Goal: Transaction & Acquisition: Book appointment/travel/reservation

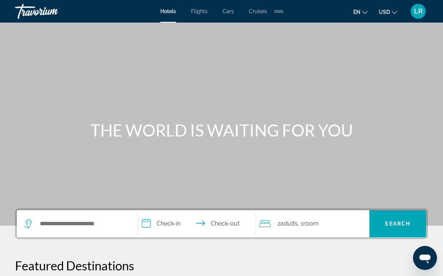
click at [362, 7] on button "en English Español Français Italiano Português русский" at bounding box center [360, 11] width 14 height 11
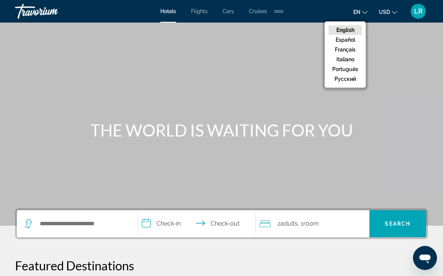
click at [346, 49] on button "Français" at bounding box center [345, 50] width 33 height 10
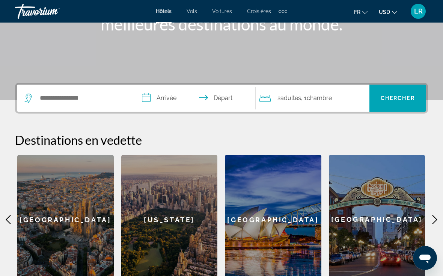
scroll to position [123, 0]
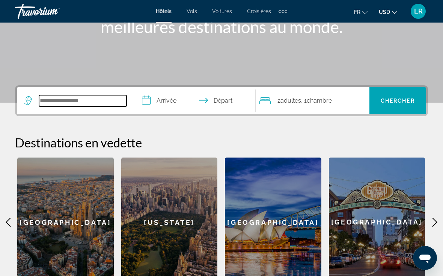
click at [39, 99] on input "Search hotel destination" at bounding box center [82, 100] width 87 height 11
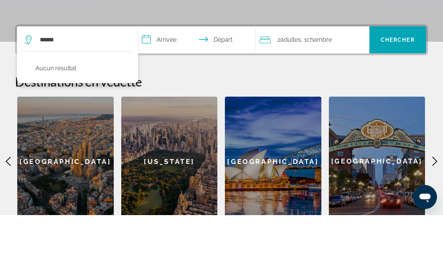
click at [177, 87] on input "**********" at bounding box center [198, 101] width 121 height 29
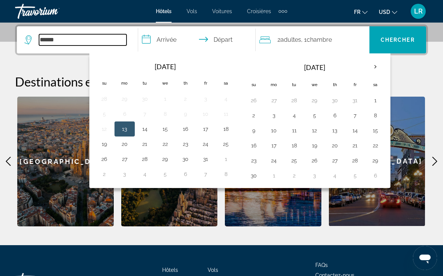
click at [84, 40] on input "*****" at bounding box center [82, 39] width 87 height 11
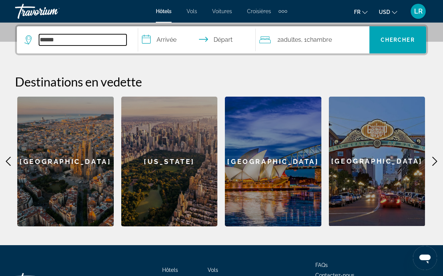
click at [100, 39] on input "*****" at bounding box center [82, 39] width 87 height 11
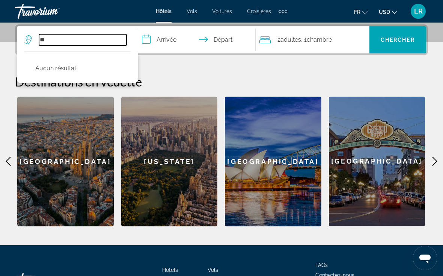
type input "*"
type input "*****"
click at [164, 41] on input "**********" at bounding box center [198, 40] width 121 height 29
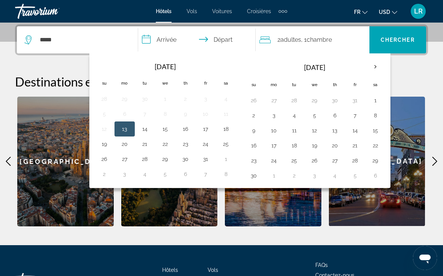
click at [369, 62] on th "Next month" at bounding box center [375, 67] width 20 height 17
click at [371, 66] on th "Next month" at bounding box center [375, 67] width 20 height 17
click at [371, 61] on th "Next month" at bounding box center [375, 67] width 20 height 17
click at [371, 65] on th "Next month" at bounding box center [375, 67] width 20 height 17
click at [104, 65] on th "Previous month" at bounding box center [104, 67] width 20 height 17
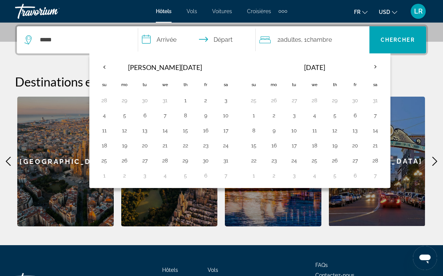
click at [103, 65] on th "Previous month" at bounding box center [104, 67] width 20 height 17
click at [376, 66] on th "Next month" at bounding box center [375, 67] width 20 height 17
click at [375, 63] on th "Next month" at bounding box center [375, 67] width 20 height 17
click at [372, 61] on th "Next month" at bounding box center [375, 67] width 20 height 17
click at [370, 66] on th "Next month" at bounding box center [375, 67] width 20 height 17
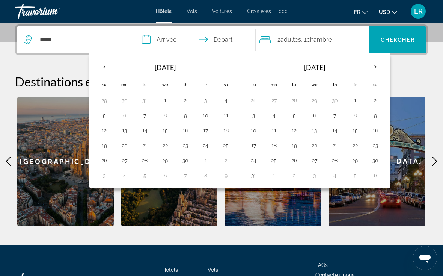
click at [377, 59] on th "Next month" at bounding box center [375, 67] width 20 height 17
click at [374, 65] on th "Next month" at bounding box center [375, 67] width 20 height 17
click at [371, 64] on th "Next month" at bounding box center [375, 67] width 20 height 17
click at [374, 62] on th "Next month" at bounding box center [375, 67] width 20 height 17
click at [254, 149] on button "20" at bounding box center [254, 145] width 12 height 11
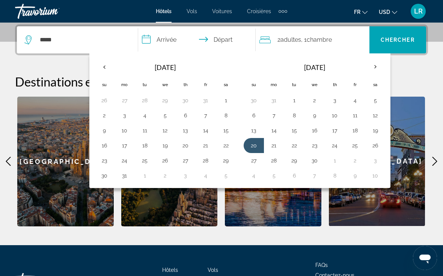
click at [256, 146] on button "20" at bounding box center [254, 145] width 12 height 11
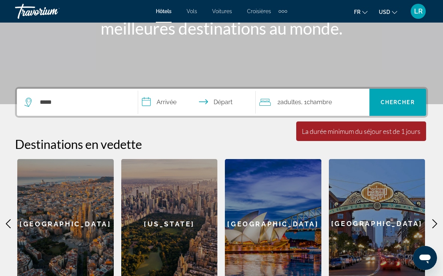
click at [162, 102] on input "**********" at bounding box center [198, 103] width 121 height 29
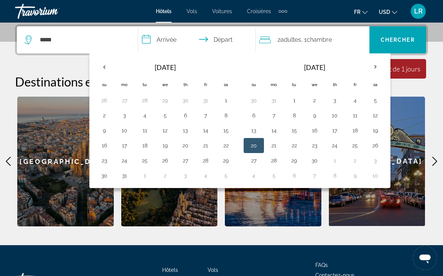
click at [374, 69] on th "Next month" at bounding box center [375, 67] width 20 height 17
click at [335, 101] on button "1" at bounding box center [335, 100] width 12 height 11
click at [99, 143] on button "20" at bounding box center [104, 145] width 12 height 11
type input "**********"
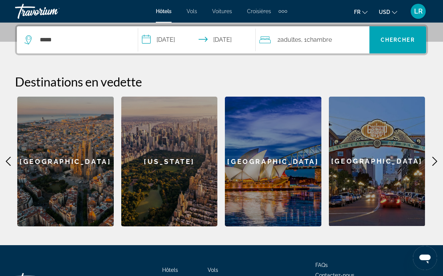
click at [396, 42] on span "Chercher" at bounding box center [398, 40] width 34 height 6
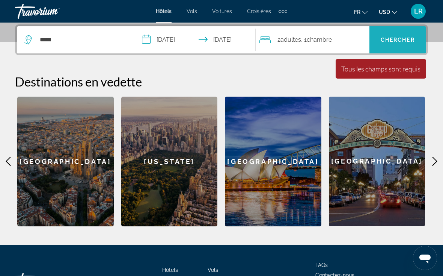
click at [405, 44] on span "Search" at bounding box center [397, 40] width 57 height 18
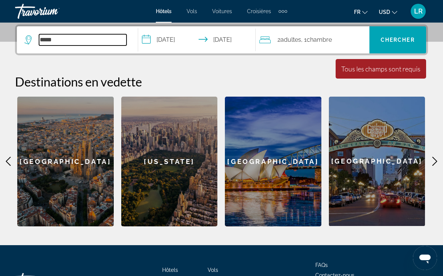
click at [61, 37] on input "*****" at bounding box center [82, 39] width 87 height 11
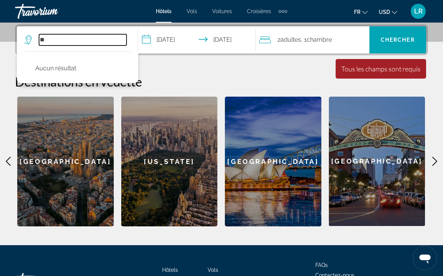
type input "*"
click at [411, 41] on span "Chercher" at bounding box center [398, 40] width 34 height 6
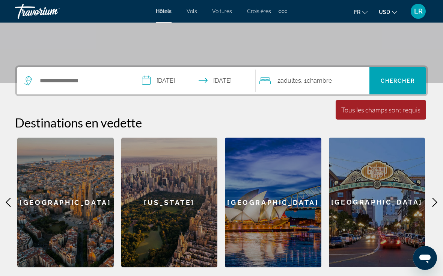
scroll to position [140, 0]
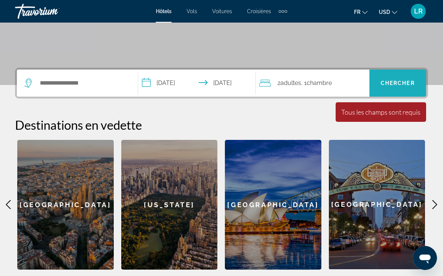
click at [404, 80] on span "Chercher" at bounding box center [398, 83] width 34 height 6
click at [393, 115] on div "Tous les champs sont requis" at bounding box center [380, 112] width 79 height 8
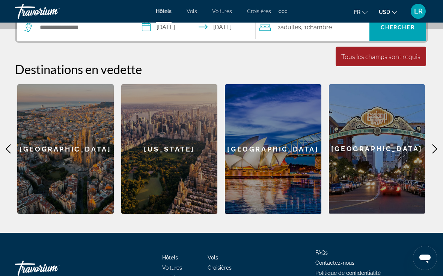
scroll to position [199, 0]
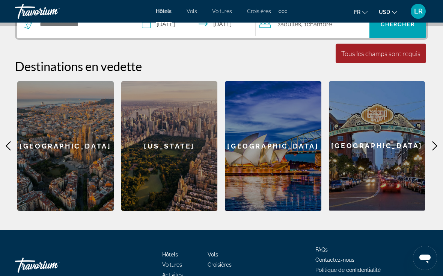
click at [433, 142] on icon "Main content" at bounding box center [434, 145] width 9 height 9
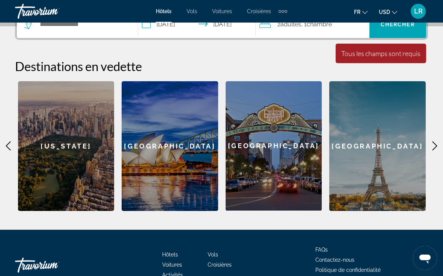
click at [433, 142] on icon "Main content" at bounding box center [434, 146] width 5 height 9
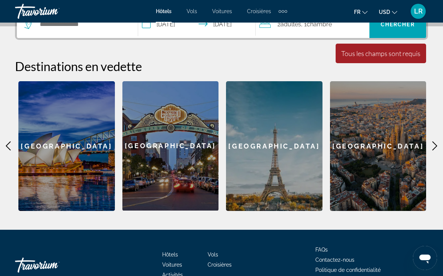
click at [434, 143] on icon "Main content" at bounding box center [434, 145] width 9 height 9
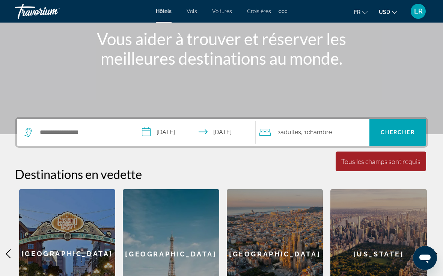
click at [35, 128] on div "Search widget" at bounding box center [75, 132] width 102 height 11
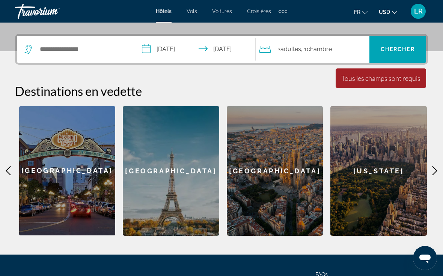
scroll to position [183, 0]
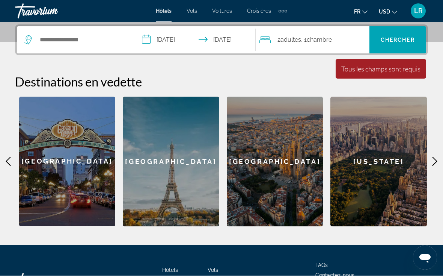
click at [24, 38] on app-destination-search "Search widget" at bounding box center [77, 40] width 121 height 27
click at [32, 42] on icon "Search widget" at bounding box center [28, 40] width 9 height 9
click at [50, 45] on input "Search hotel destination" at bounding box center [82, 40] width 87 height 11
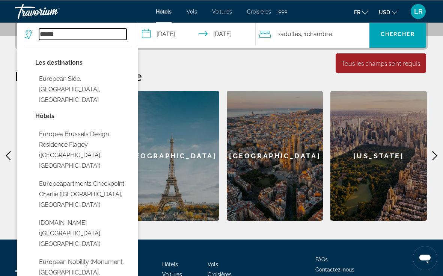
scroll to position [189, 0]
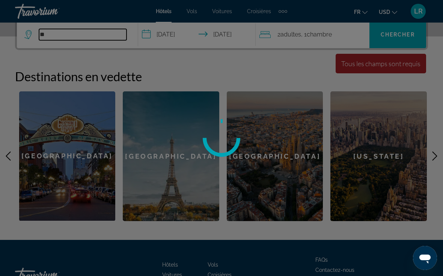
type input "*"
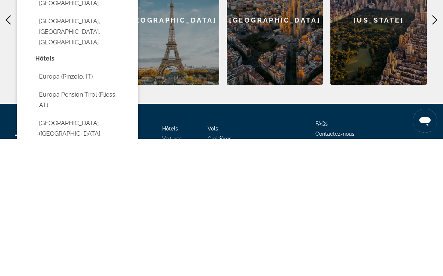
scroll to position [159, 0]
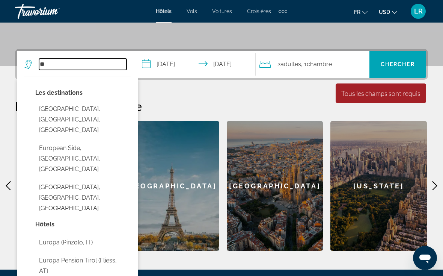
type input "*"
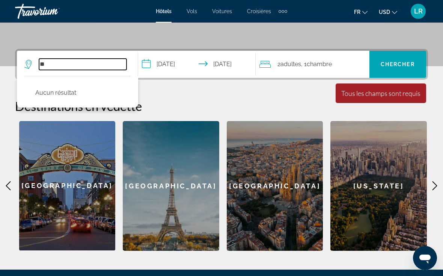
type input "*"
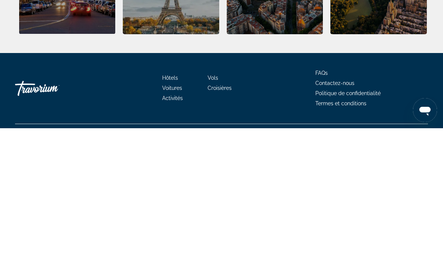
scroll to position [245, 0]
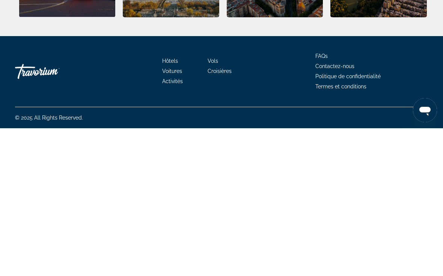
click at [169, 205] on span "Hôtels" at bounding box center [170, 208] width 16 height 6
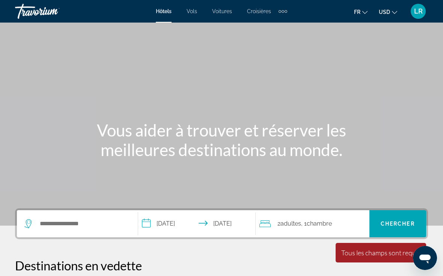
click at [154, 14] on div "Hôtels Vols Voitures Croisières Activités Hôtels Vols Voitures Croisières Activ…" at bounding box center [221, 12] width 443 height 20
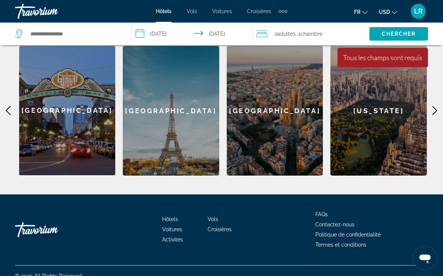
scroll to position [234, 0]
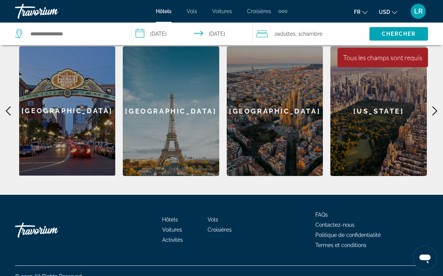
click at [420, 116] on div "[US_STATE]" at bounding box center [378, 111] width 96 height 130
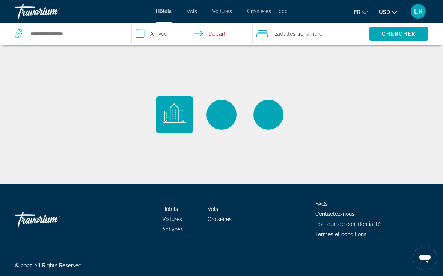
click at [439, 109] on div "Main content" at bounding box center [221, 92] width 443 height 184
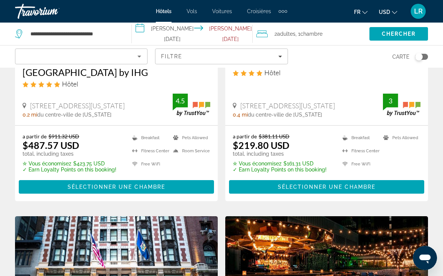
scroll to position [467, 0]
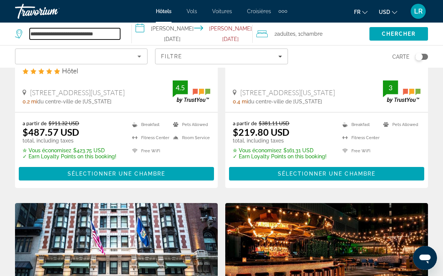
click at [58, 37] on input "**********" at bounding box center [75, 33] width 90 height 11
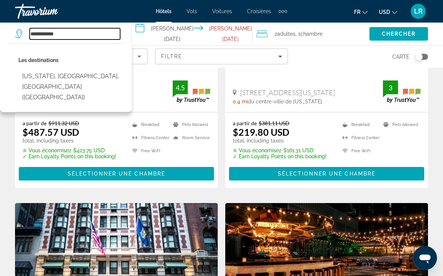
type input "***"
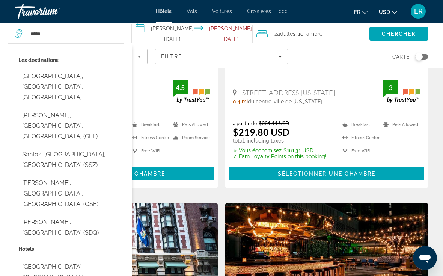
click at [45, 80] on button "[GEOGRAPHIC_DATA], [GEOGRAPHIC_DATA], [GEOGRAPHIC_DATA]" at bounding box center [71, 86] width 106 height 35
type input "**********"
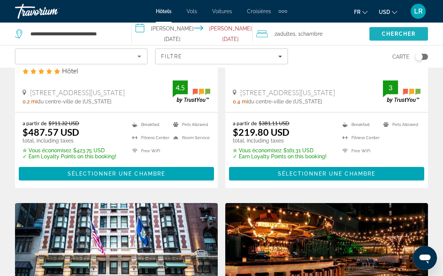
click at [407, 35] on span "Chercher" at bounding box center [399, 34] width 34 height 6
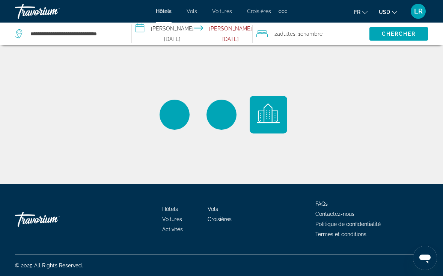
click at [170, 39] on input "**********" at bounding box center [194, 35] width 124 height 25
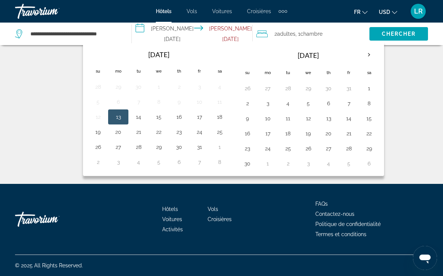
click at [371, 51] on th "Next month" at bounding box center [369, 55] width 20 height 17
click at [370, 52] on th "Next month" at bounding box center [369, 55] width 20 height 17
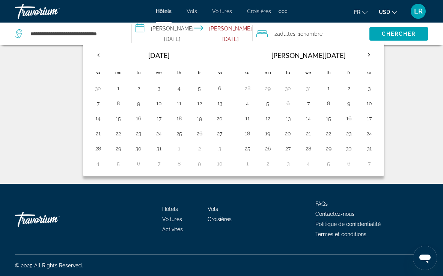
click at [367, 53] on th "Next month" at bounding box center [369, 55] width 20 height 17
click at [366, 54] on th "Next month" at bounding box center [369, 55] width 20 height 17
click at [368, 51] on th "Next month" at bounding box center [369, 55] width 20 height 17
click at [366, 52] on th "Next month" at bounding box center [369, 55] width 20 height 17
click at [368, 57] on th "Next month" at bounding box center [369, 55] width 20 height 17
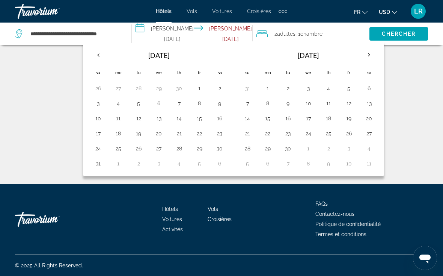
click at [368, 54] on th "Next month" at bounding box center [369, 55] width 20 height 17
click at [368, 55] on th "Next month" at bounding box center [369, 55] width 20 height 17
click at [369, 59] on th "Next month" at bounding box center [369, 55] width 20 height 17
click at [363, 56] on th "Next month" at bounding box center [369, 55] width 20 height 17
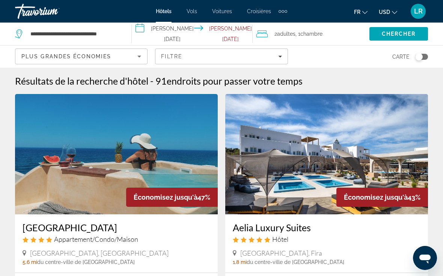
click at [177, 34] on input "**********" at bounding box center [194, 35] width 124 height 25
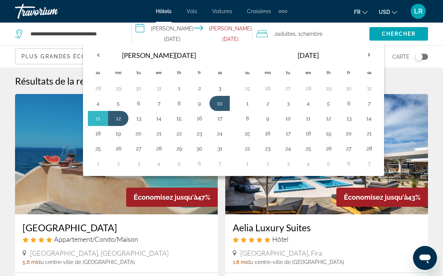
click at [374, 42] on div "[PERSON_NAME][DATE] Navigation placeholder Su Mo Tu We Th Fr Sa 28 29 30 31 1 2…" at bounding box center [233, 108] width 301 height 134
click at [367, 52] on th "Next month" at bounding box center [369, 55] width 20 height 17
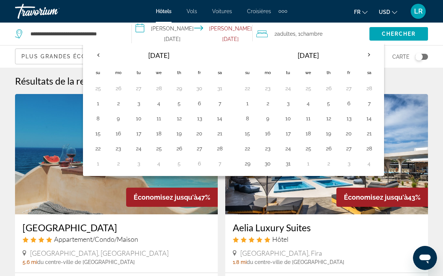
click at [369, 53] on th "Next month" at bounding box center [369, 55] width 20 height 17
click at [369, 52] on th "Next month" at bounding box center [369, 55] width 20 height 17
click at [371, 50] on th "Next month" at bounding box center [369, 55] width 20 height 17
click at [371, 49] on th "Next month" at bounding box center [369, 55] width 20 height 17
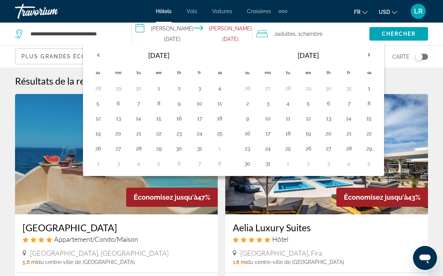
click at [371, 50] on th "Next month" at bounding box center [369, 55] width 20 height 17
click at [366, 53] on th "Next month" at bounding box center [369, 55] width 20 height 17
click at [99, 134] on button "20" at bounding box center [98, 133] width 12 height 11
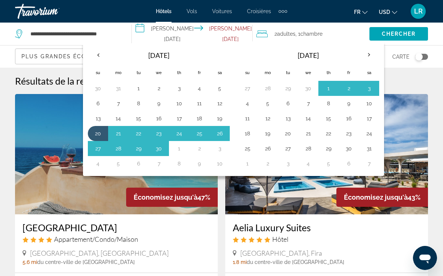
click at [246, 107] on button "4" at bounding box center [247, 103] width 12 height 11
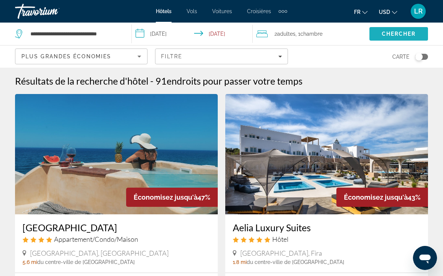
scroll to position [0, 0]
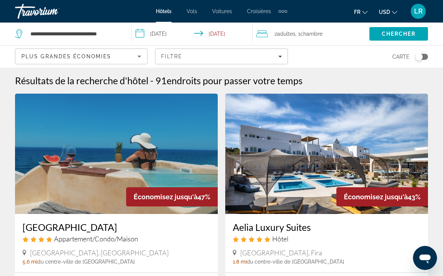
click at [413, 35] on span "Chercher" at bounding box center [399, 34] width 34 height 6
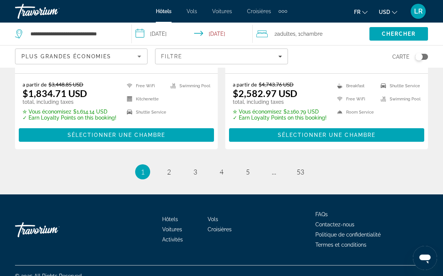
scroll to position [1560, 0]
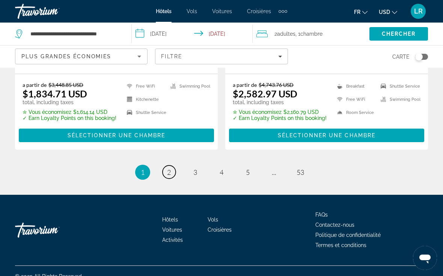
click at [167, 176] on link "page 2" at bounding box center [169, 171] width 13 height 13
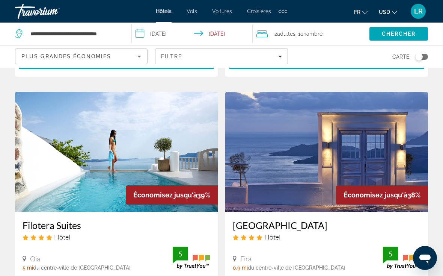
scroll to position [830, 0]
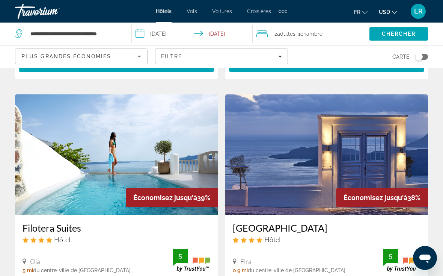
click at [32, 52] on div "Plus grandes économies" at bounding box center [79, 56] width 116 height 9
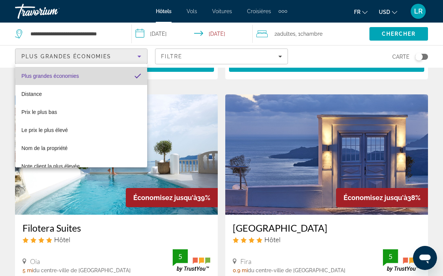
click at [44, 81] on mat-option "Plus grandes économies" at bounding box center [81, 76] width 132 height 18
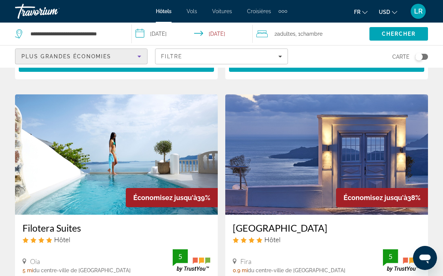
click at [171, 65] on span "Filters" at bounding box center [221, 56] width 132 height 18
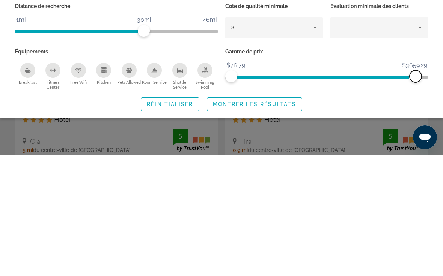
scroll to position [951, 0]
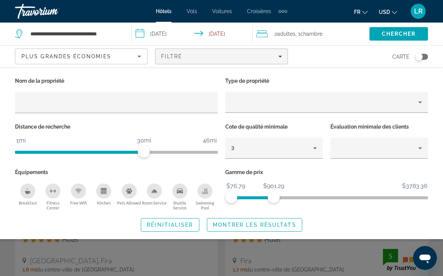
click at [278, 222] on span "Montrer les résultats" at bounding box center [254, 225] width 83 height 6
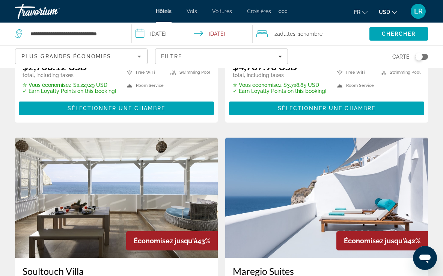
scroll to position [240, 0]
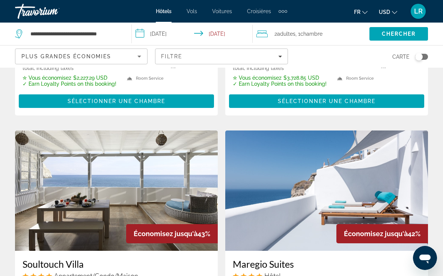
click at [39, 54] on span "Plus grandes économies" at bounding box center [66, 56] width 90 height 6
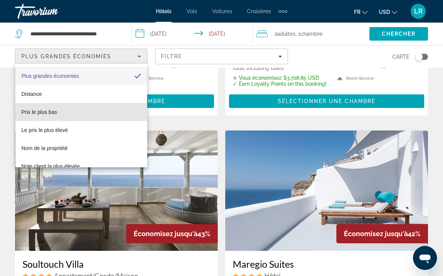
click at [29, 115] on span "Prix le plus bas" at bounding box center [39, 112] width 36 height 6
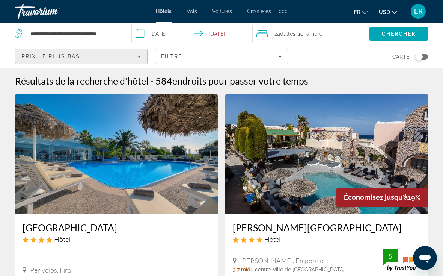
click at [216, 37] on input "**********" at bounding box center [194, 35] width 124 height 25
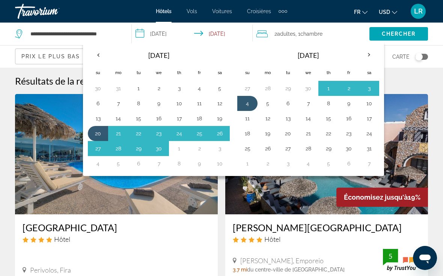
click at [243, 137] on button "18" at bounding box center [247, 133] width 12 height 11
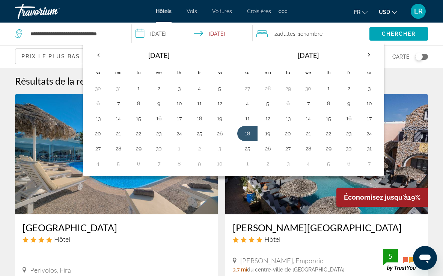
click at [96, 130] on button "20" at bounding box center [98, 133] width 12 height 11
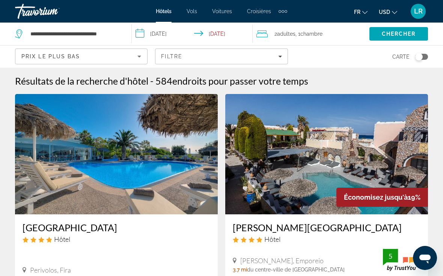
click at [232, 32] on input "**********" at bounding box center [194, 35] width 124 height 25
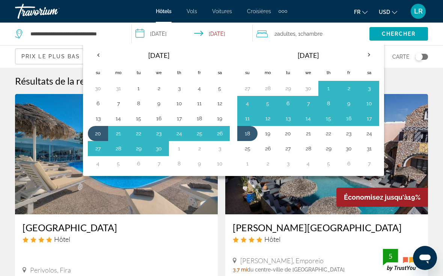
click at [367, 91] on button "3" at bounding box center [369, 88] width 12 height 11
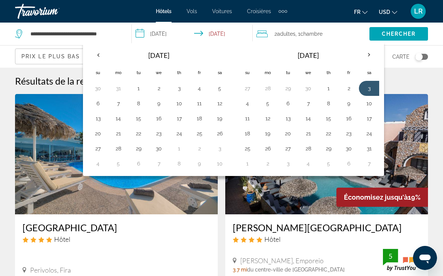
click at [101, 130] on button "20" at bounding box center [98, 133] width 12 height 11
type input "**********"
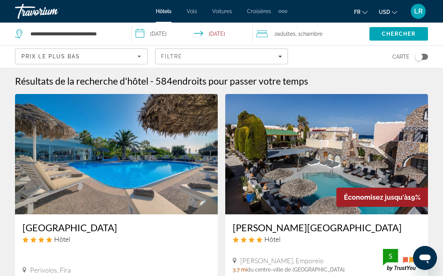
click at [411, 41] on span "Search" at bounding box center [398, 34] width 59 height 18
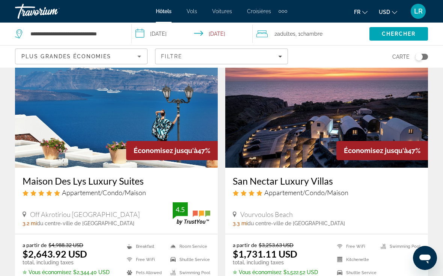
scroll to position [1450, 0]
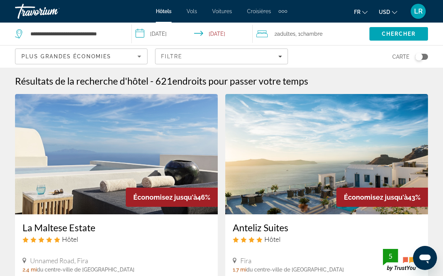
click at [258, 10] on span "Croisières" at bounding box center [259, 11] width 24 height 6
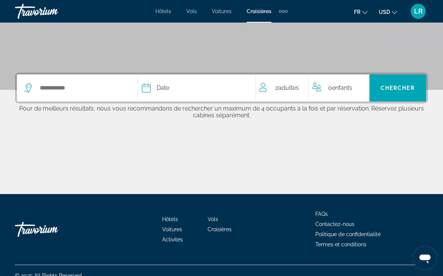
scroll to position [135, 0]
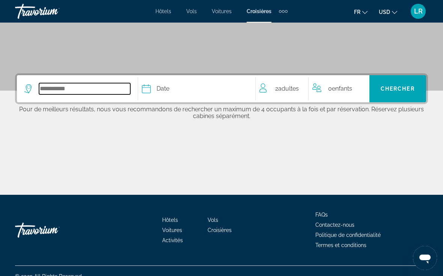
click at [56, 92] on input "Select cruise destination" at bounding box center [84, 88] width 91 height 11
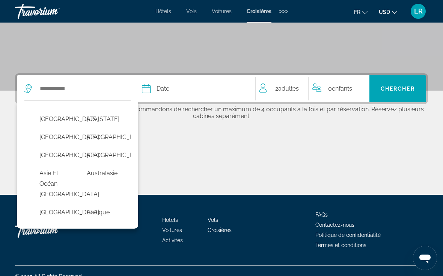
click at [50, 125] on button "[GEOGRAPHIC_DATA]" at bounding box center [56, 119] width 40 height 14
type input "*******"
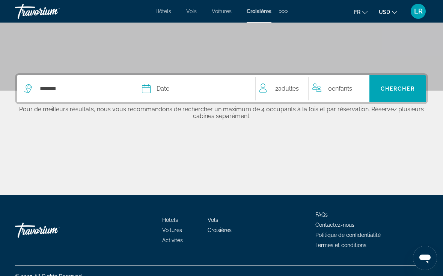
click at [195, 90] on div "Date" at bounding box center [195, 88] width 106 height 11
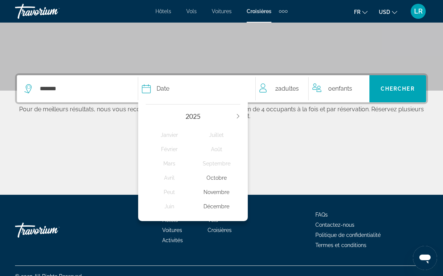
click at [290, 107] on p "Pour de meilleurs résultats, nous vous recommandons de rechercher un maximum de…" at bounding box center [221, 111] width 413 height 15
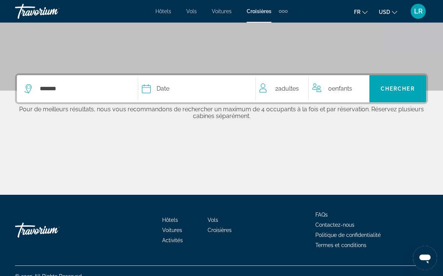
click at [215, 88] on div "Date" at bounding box center [195, 88] width 106 height 11
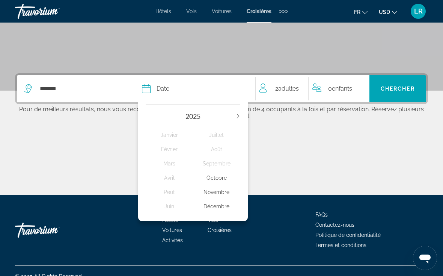
click at [239, 113] on div "2025" at bounding box center [193, 116] width 95 height 8
click at [234, 113] on div "2025" at bounding box center [193, 116] width 95 height 8
click at [234, 115] on div "2025" at bounding box center [193, 116] width 95 height 8
click at [236, 117] on icon "Next year" at bounding box center [238, 116] width 5 height 5
click at [219, 161] on div "Septembre" at bounding box center [216, 164] width 47 height 14
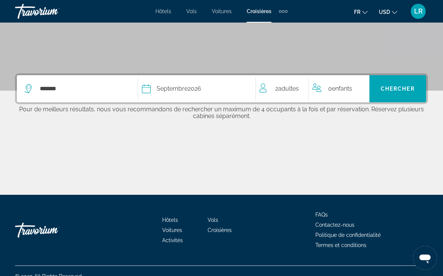
click at [403, 87] on span "Chercher" at bounding box center [398, 89] width 34 height 6
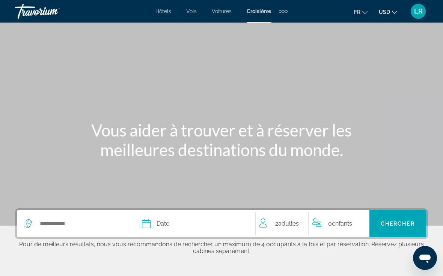
click at [164, 12] on span "Hôtels" at bounding box center [163, 11] width 16 height 6
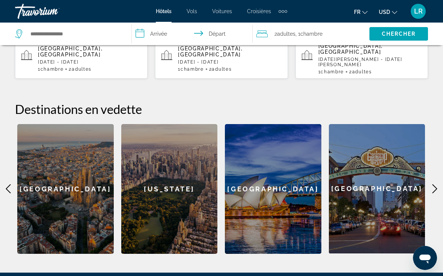
scroll to position [280, 0]
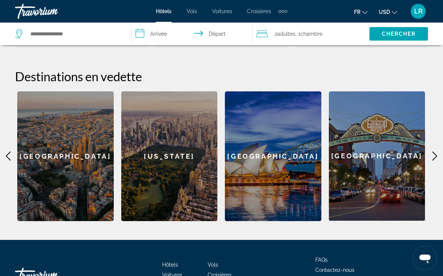
click at [433, 151] on icon "Main content" at bounding box center [434, 155] width 9 height 9
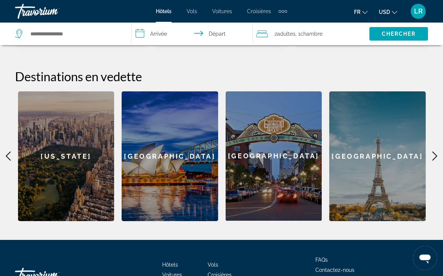
click at [431, 151] on icon "Main content" at bounding box center [434, 155] width 9 height 9
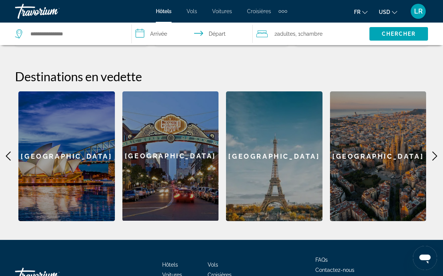
click at [430, 151] on icon "Main content" at bounding box center [434, 155] width 9 height 9
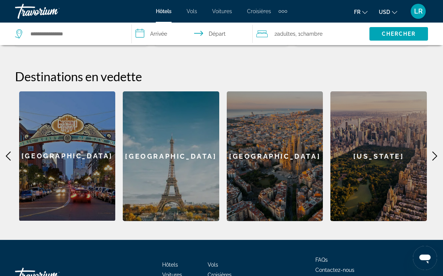
click at [433, 151] on icon "Main content" at bounding box center [434, 155] width 9 height 9
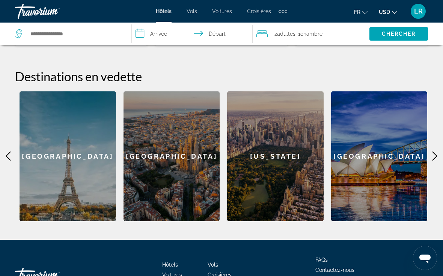
click at [432, 151] on icon "Main content" at bounding box center [434, 155] width 9 height 9
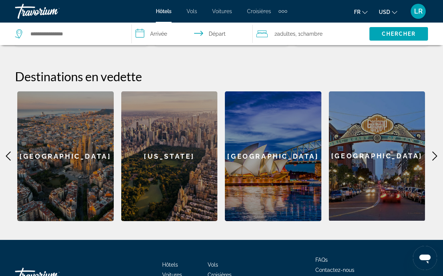
click at [432, 151] on icon "Main content" at bounding box center [434, 155] width 9 height 9
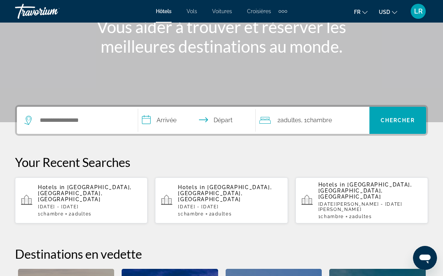
scroll to position [103, 0]
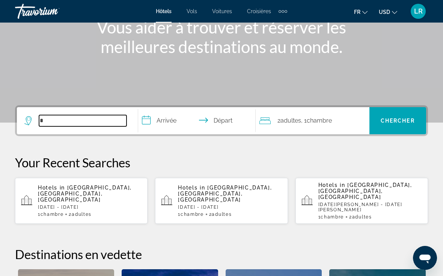
type input "*"
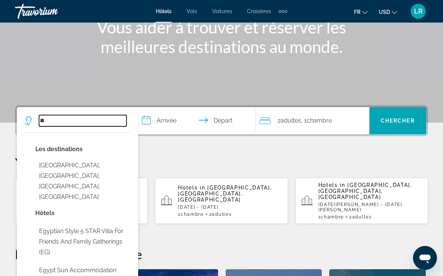
type input "*"
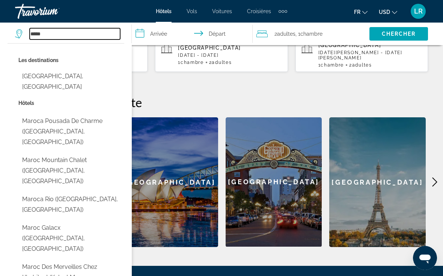
scroll to position [255, 0]
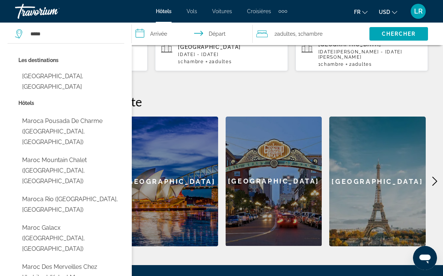
click at [92, 220] on button "Maroc Galacx ([GEOGRAPHIC_DATA], [GEOGRAPHIC_DATA])" at bounding box center [71, 237] width 106 height 35
type input "**********"
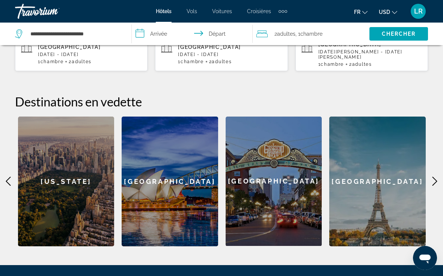
click at [172, 33] on input "**********" at bounding box center [194, 35] width 124 height 25
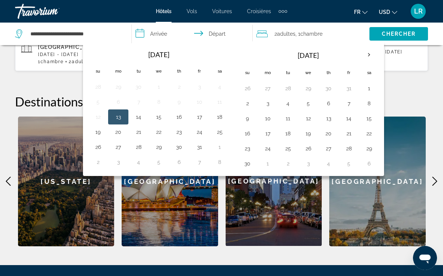
click at [365, 56] on th "Next month" at bounding box center [369, 55] width 20 height 17
click at [365, 54] on th "Next month" at bounding box center [369, 55] width 20 height 17
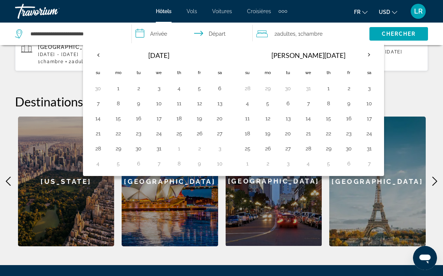
click at [365, 54] on th "Next month" at bounding box center [369, 55] width 20 height 17
click at [363, 54] on th "Next month" at bounding box center [369, 55] width 20 height 17
click at [362, 53] on th "Next month" at bounding box center [369, 55] width 20 height 17
click at [361, 52] on th "Next month" at bounding box center [369, 55] width 20 height 17
click at [361, 51] on th "Next month" at bounding box center [369, 55] width 20 height 17
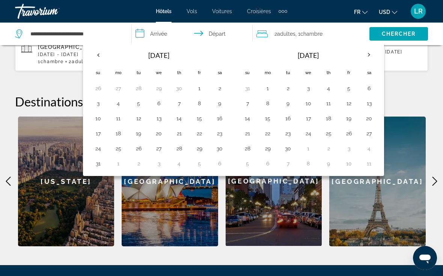
click at [362, 49] on th "Next month" at bounding box center [369, 55] width 20 height 17
click at [362, 50] on th "Next month" at bounding box center [369, 55] width 20 height 17
click at [362, 48] on th "Next month" at bounding box center [369, 55] width 20 height 17
click at [266, 104] on button "7" at bounding box center [268, 103] width 12 height 11
click at [268, 134] on button "21" at bounding box center [268, 133] width 12 height 11
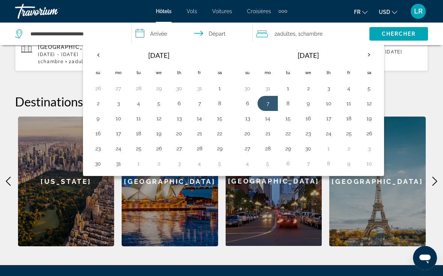
type input "**********"
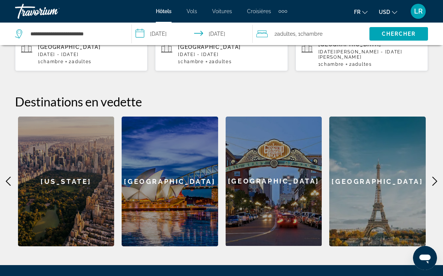
click at [395, 35] on span "Chercher" at bounding box center [399, 34] width 34 height 6
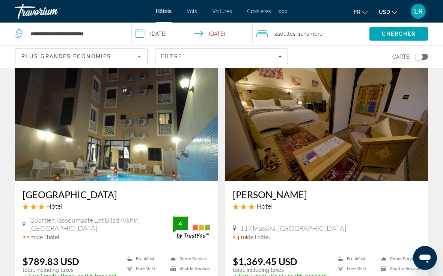
scroll to position [1105, 0]
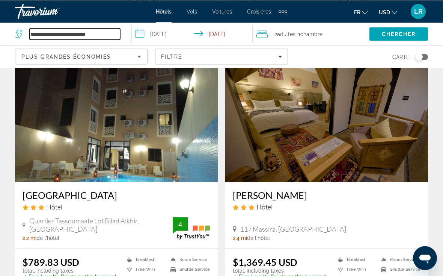
type input "**********"
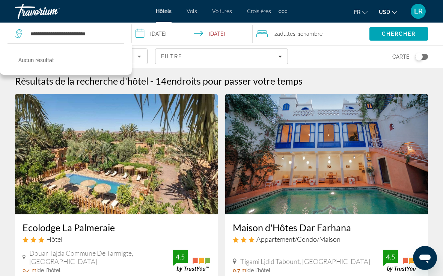
click at [28, 6] on div "Travorium" at bounding box center [52, 12] width 75 height 20
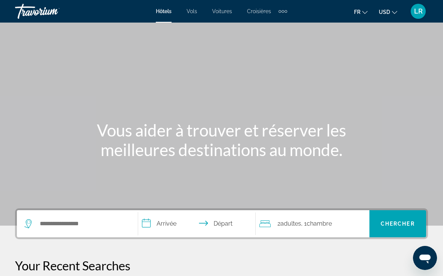
click at [27, 11] on div "Travorium" at bounding box center [52, 12] width 75 height 20
click at [35, 11] on div "Travorium" at bounding box center [52, 12] width 75 height 20
click at [286, 6] on div "Extra navigation items" at bounding box center [283, 11] width 9 height 11
click at [324, 8] on div "fr English Español Français Italiano Português русский USD USD ($) MXN (Mex$) C…" at bounding box center [361, 11] width 133 height 16
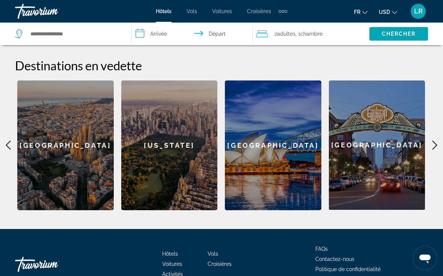
scroll to position [313, 0]
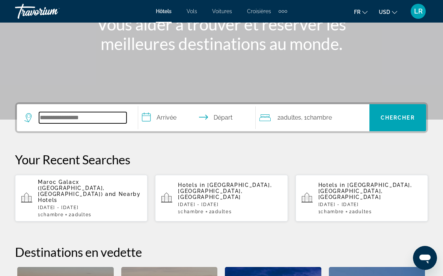
click at [59, 116] on input "Search hotel destination" at bounding box center [82, 117] width 87 height 11
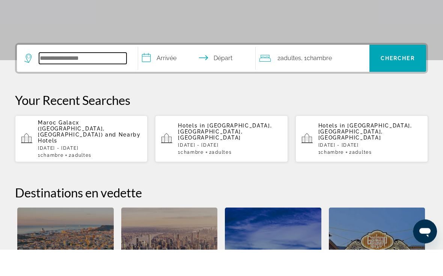
scroll to position [157, 0]
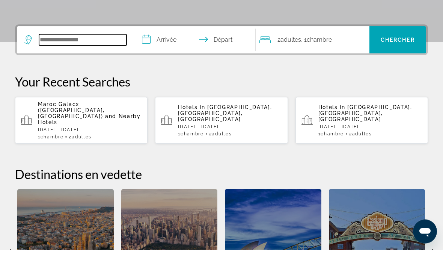
click at [51, 61] on input "Search hotel destination" at bounding box center [82, 66] width 87 height 11
click at [57, 61] on input "Search hotel destination" at bounding box center [82, 66] width 87 height 11
type input "*"
paste input "Search hotel destination"
click at [48, 61] on input "Search hotel destination" at bounding box center [82, 66] width 87 height 11
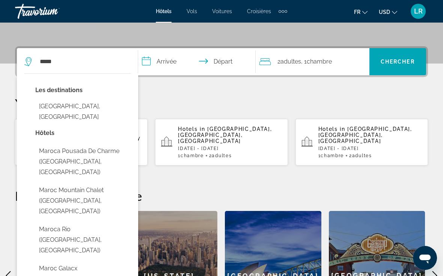
click at [118, 222] on button "Maroca Rio ([GEOGRAPHIC_DATA], [GEOGRAPHIC_DATA])" at bounding box center [82, 239] width 95 height 35
type input "**********"
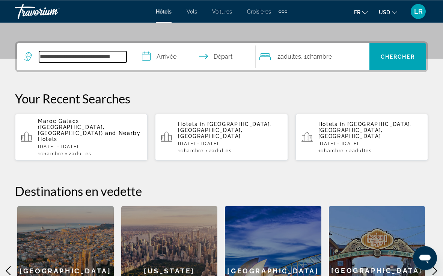
scroll to position [162, 0]
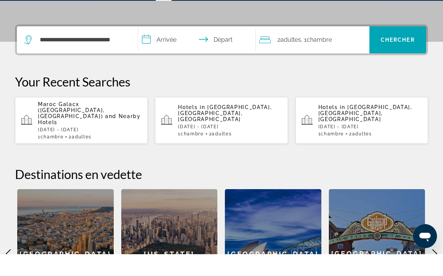
click at [168, 48] on input "**********" at bounding box center [198, 62] width 121 height 29
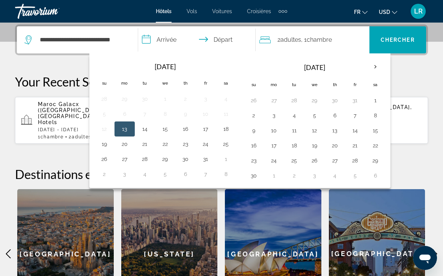
click at [380, 64] on th "Next month" at bounding box center [375, 67] width 20 height 17
click at [373, 64] on th "Next month" at bounding box center [375, 67] width 20 height 17
click at [373, 63] on th "Next month" at bounding box center [375, 67] width 20 height 17
click at [366, 63] on th "Next month" at bounding box center [375, 67] width 20 height 17
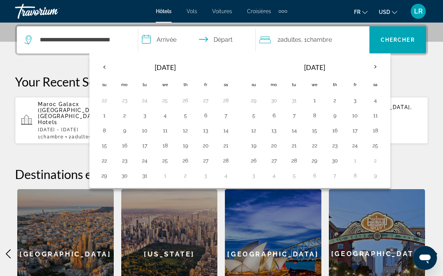
click at [367, 65] on th "Next month" at bounding box center [375, 67] width 20 height 17
click at [367, 66] on th "Next month" at bounding box center [375, 67] width 20 height 17
click at [368, 69] on th "Next month" at bounding box center [375, 67] width 20 height 17
click at [369, 66] on th "Next month" at bounding box center [375, 67] width 20 height 17
click at [365, 67] on th "Next month" at bounding box center [375, 67] width 20 height 17
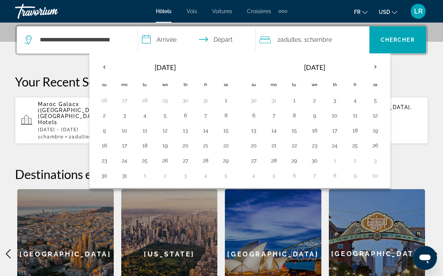
click at [363, 65] on th "[DATE]" at bounding box center [314, 67] width 101 height 18
click at [253, 112] on button "6" at bounding box center [254, 115] width 12 height 11
click at [293, 142] on button "22" at bounding box center [294, 145] width 12 height 11
type input "**********"
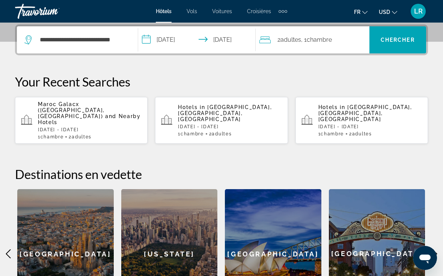
click at [402, 45] on span "Search" at bounding box center [397, 40] width 57 height 18
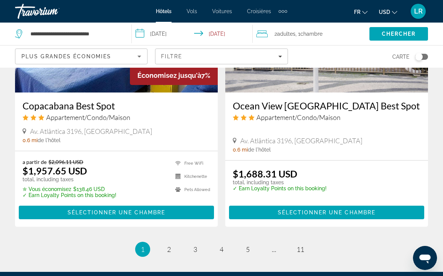
scroll to position [1501, 0]
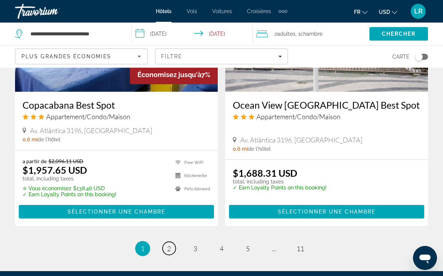
click at [170, 244] on span "2" at bounding box center [169, 248] width 4 height 8
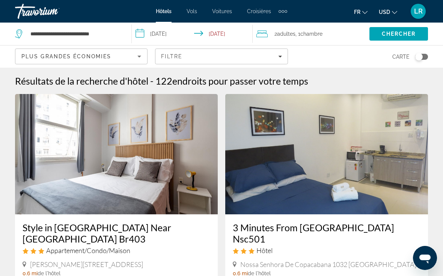
click at [118, 55] on div "Plus grandes économies" at bounding box center [79, 56] width 116 height 9
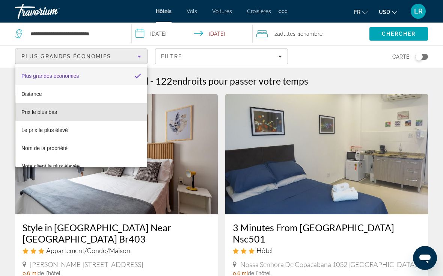
click at [51, 110] on span "Prix le plus bas" at bounding box center [39, 112] width 36 height 6
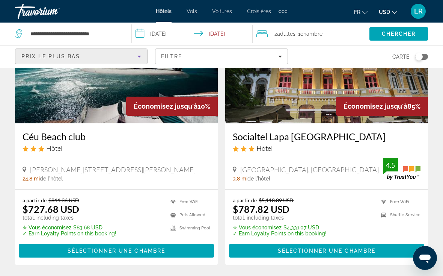
scroll to position [90, 0]
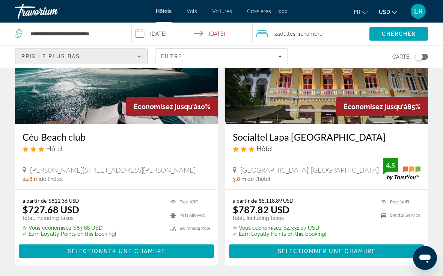
click at [178, 163] on div "Céu Beach club Hôtel [PERSON_NAME] [PERSON_NAME] 9348, [GEOGRAPHIC_DATA] 24.8 m…" at bounding box center [116, 157] width 203 height 66
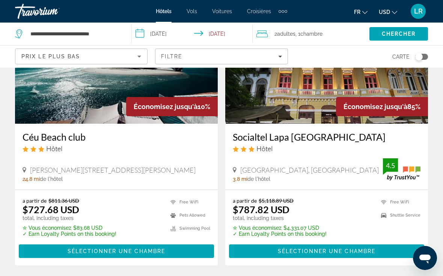
click at [155, 184] on div "Céu Beach club Hôtel [PERSON_NAME] [PERSON_NAME] 9348, [GEOGRAPHIC_DATA] 24.8 m…" at bounding box center [116, 157] width 203 height 66
click at [189, 107] on span "Économisez jusqu'à" at bounding box center [166, 106] width 64 height 8
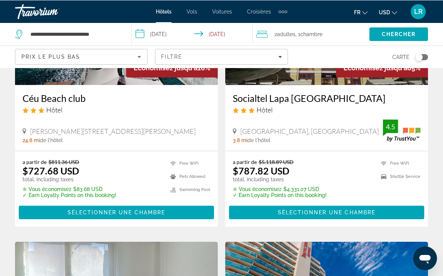
scroll to position [129, 0]
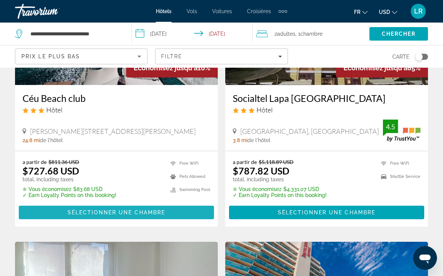
click at [190, 212] on span "Main content" at bounding box center [116, 212] width 195 height 18
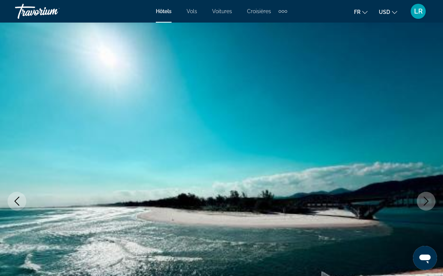
click at [425, 200] on icon "Next image" at bounding box center [426, 200] width 9 height 9
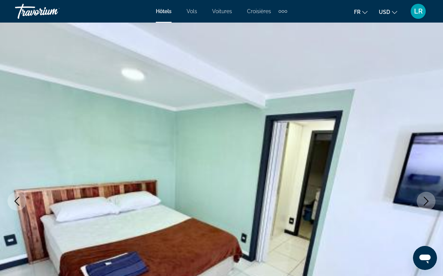
click at [421, 202] on button "Next image" at bounding box center [426, 200] width 19 height 19
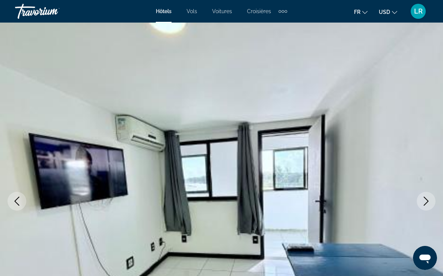
click at [422, 202] on icon "Next image" at bounding box center [426, 200] width 9 height 9
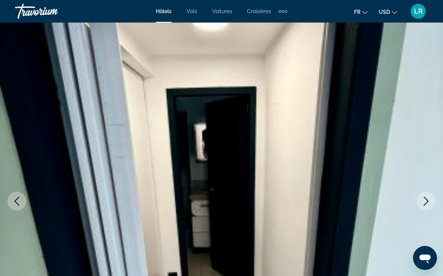
click at [419, 202] on button "Next image" at bounding box center [426, 200] width 19 height 19
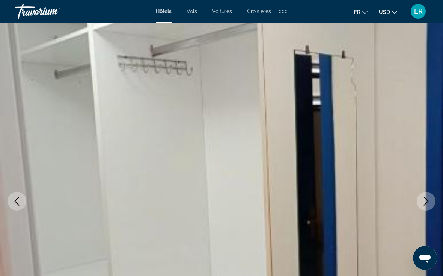
click at [417, 201] on button "Next image" at bounding box center [426, 200] width 19 height 19
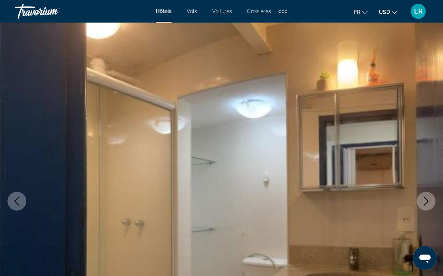
click at [415, 202] on img "Main content" at bounding box center [221, 201] width 443 height 357
click at [417, 202] on button "Next image" at bounding box center [426, 200] width 19 height 19
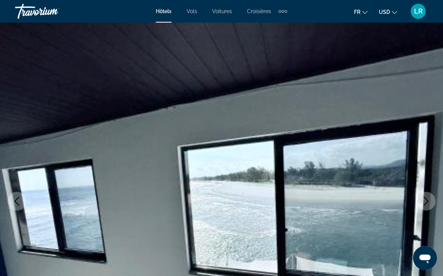
click at [420, 199] on button "Next image" at bounding box center [426, 200] width 19 height 19
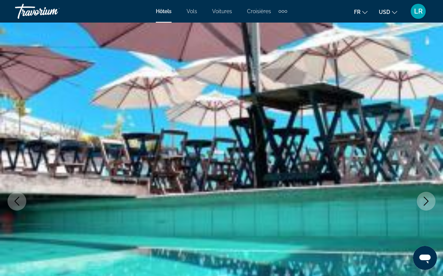
click at [422, 198] on icon "Next image" at bounding box center [426, 200] width 9 height 9
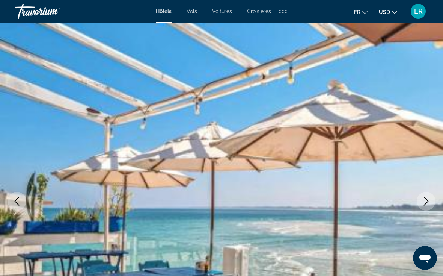
click at [425, 202] on icon "Next image" at bounding box center [426, 200] width 9 height 9
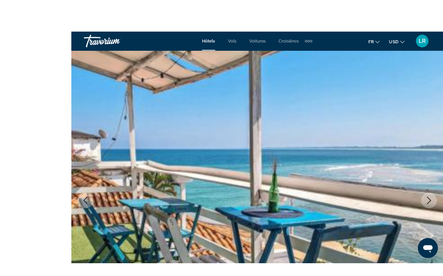
scroll to position [11, 0]
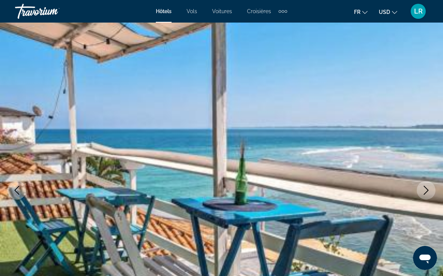
click at [432, 199] on img "Main content" at bounding box center [221, 190] width 443 height 357
click at [426, 192] on icon "Next image" at bounding box center [426, 189] width 5 height 9
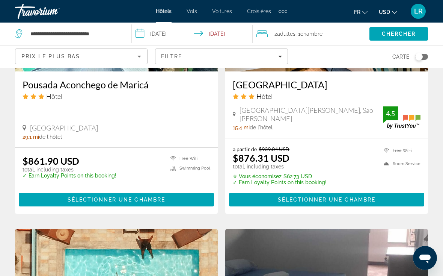
scroll to position [697, 0]
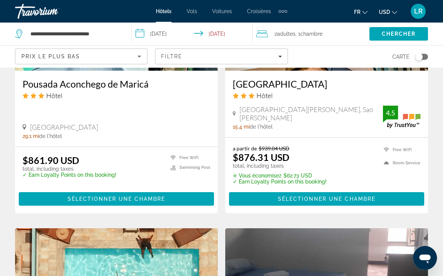
click at [276, 54] on div "Filtre" at bounding box center [221, 56] width 121 height 6
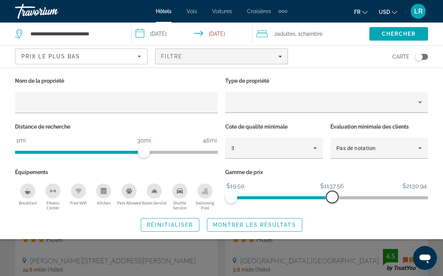
click at [333, 196] on span "ngx-slider-max" at bounding box center [332, 197] width 12 height 12
click at [312, 150] on icon "Hotel Filters" at bounding box center [314, 147] width 9 height 9
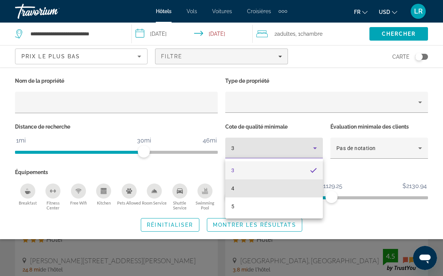
click at [276, 188] on mat-option "4" at bounding box center [274, 188] width 98 height 18
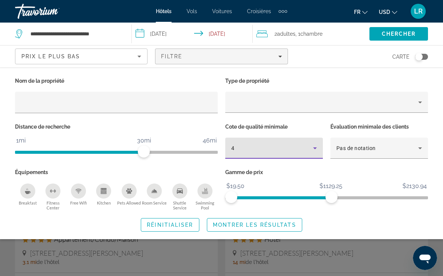
click at [410, 102] on div "Property type" at bounding box center [324, 102] width 187 height 9
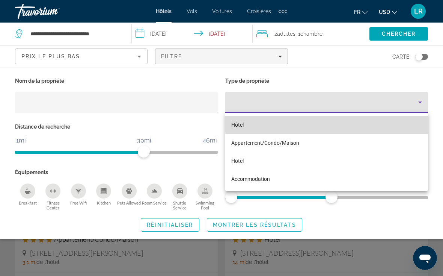
click at [397, 121] on mat-option "Hôtel" at bounding box center [326, 125] width 203 height 18
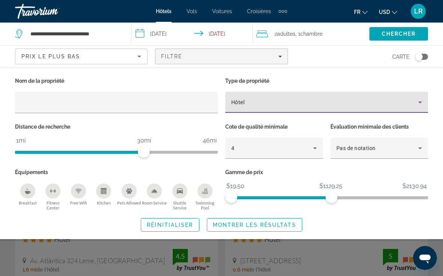
click at [195, 101] on input "Hotel Filters" at bounding box center [116, 102] width 191 height 9
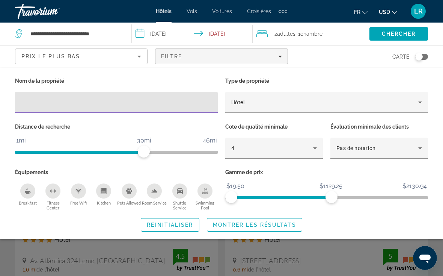
click at [290, 220] on span "Search widget" at bounding box center [254, 224] width 95 height 18
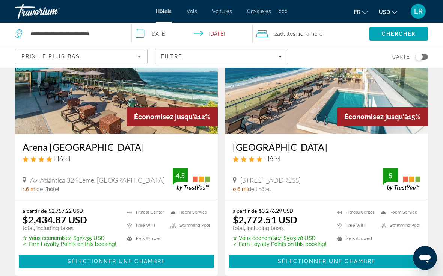
scroll to position [81, 0]
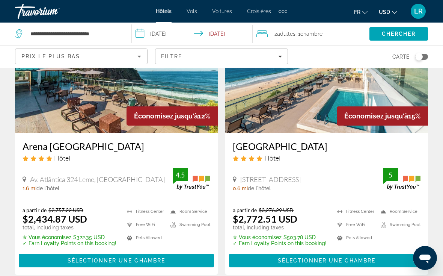
click at [122, 54] on div "Prix le plus bas" at bounding box center [79, 56] width 116 height 9
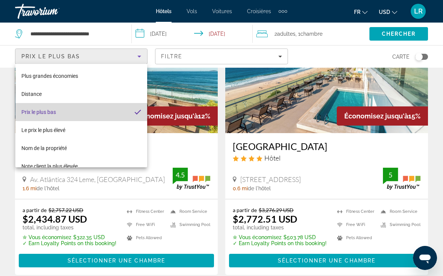
click at [110, 114] on mat-option "Prix le plus bas" at bounding box center [81, 112] width 132 height 18
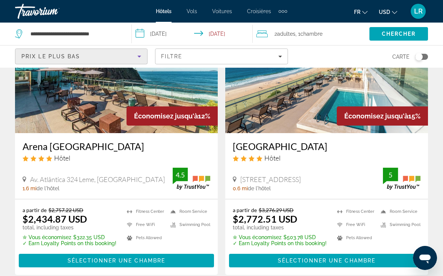
click at [235, 56] on div "Filtre" at bounding box center [221, 56] width 121 height 6
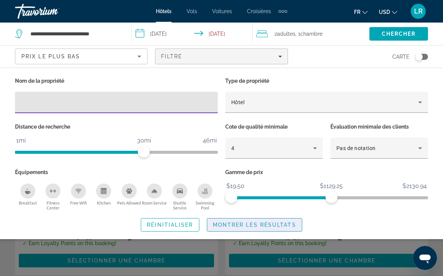
click at [275, 227] on span "Search widget" at bounding box center [254, 224] width 95 height 18
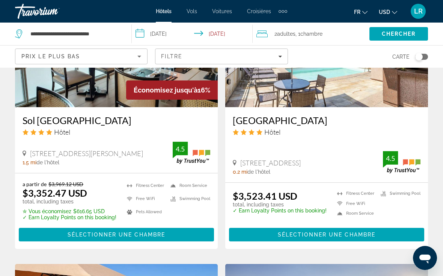
scroll to position [672, 0]
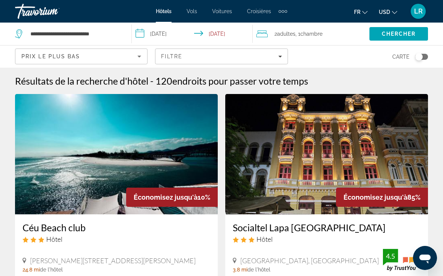
click at [48, 6] on div "Travorium" at bounding box center [52, 12] width 75 height 20
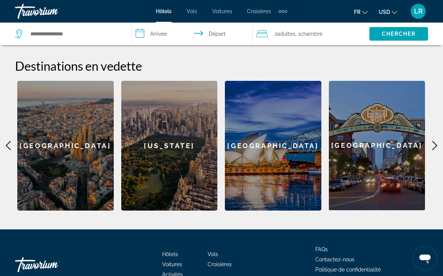
scroll to position [291, 0]
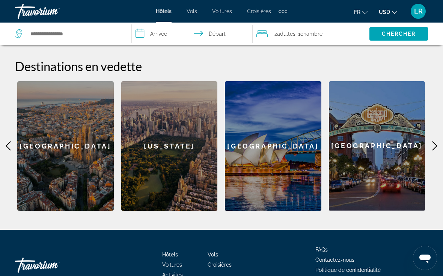
click at [433, 141] on icon "Main content" at bounding box center [434, 145] width 9 height 9
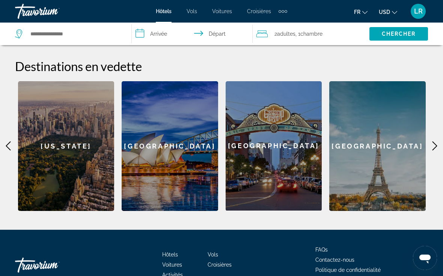
click at [432, 141] on icon "Main content" at bounding box center [434, 145] width 9 height 9
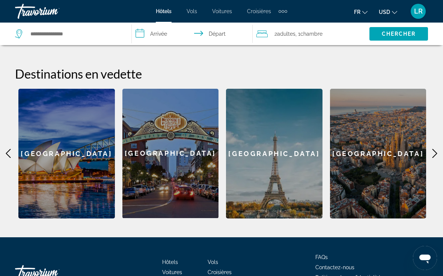
scroll to position [283, 0]
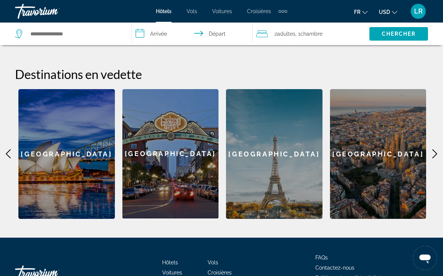
click at [7, 149] on icon "Main content" at bounding box center [8, 153] width 5 height 9
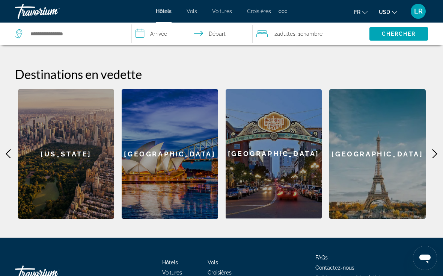
click at [8, 149] on icon "Main content" at bounding box center [8, 153] width 9 height 9
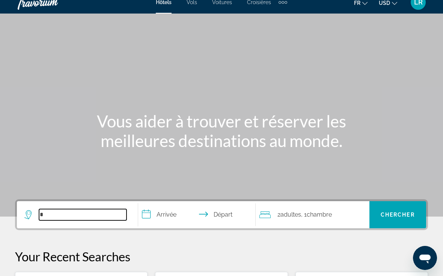
scroll to position [0, 0]
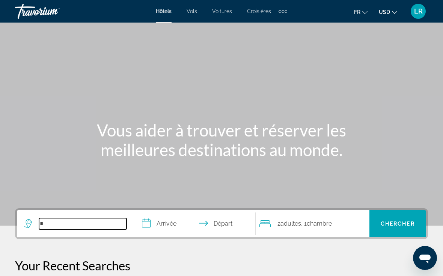
type input "*"
click at [188, 14] on span "Vols" at bounding box center [192, 11] width 11 height 6
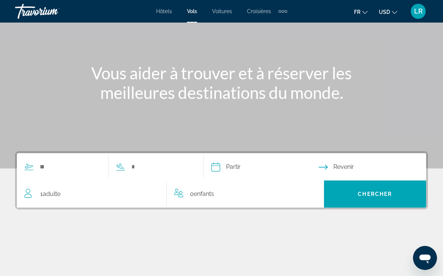
click at [45, 190] on span "Adulte" at bounding box center [52, 193] width 18 height 7
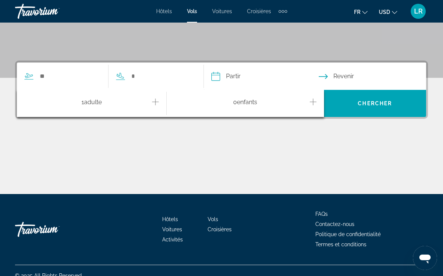
scroll to position [158, 0]
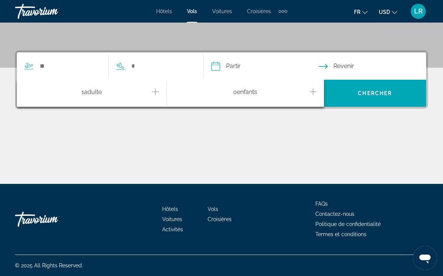
click at [156, 91] on icon "Increment adults" at bounding box center [155, 91] width 7 height 9
click at [63, 64] on input "Search widget" at bounding box center [70, 65] width 62 height 11
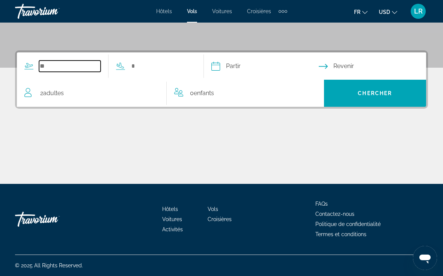
click at [51, 68] on input "Search widget" at bounding box center [70, 65] width 62 height 11
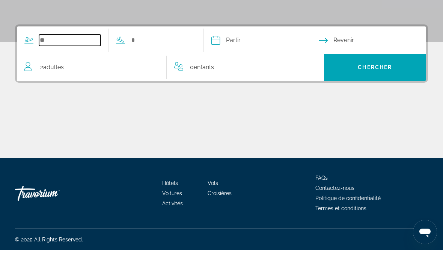
click at [53, 60] on input "Search widget" at bounding box center [70, 65] width 62 height 11
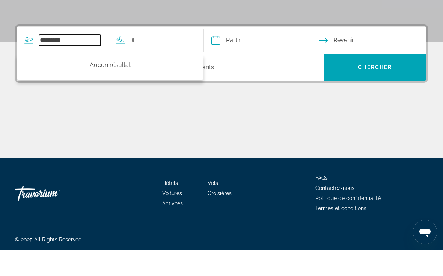
type input "*********"
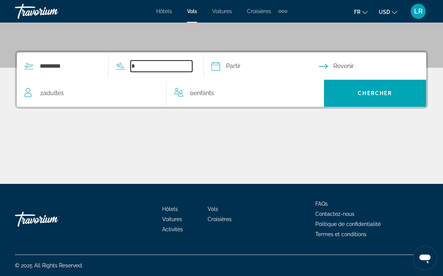
type input "*"
paste input "Search widget"
type input "*******"
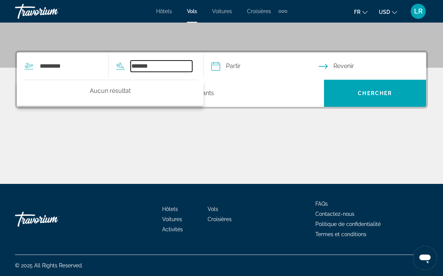
type input "*******"
click at [259, 66] on input "Depart date" at bounding box center [264, 67] width 110 height 29
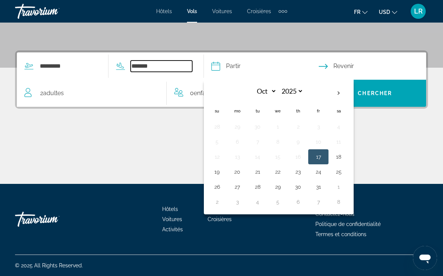
click at [169, 63] on input "*******" at bounding box center [162, 65] width 62 height 11
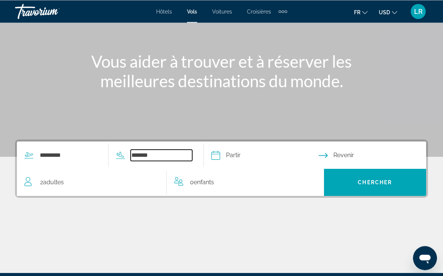
scroll to position [68, 0]
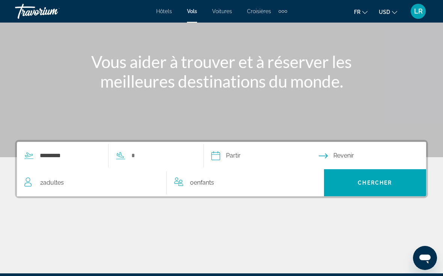
click at [223, 12] on span "Voitures" at bounding box center [222, 11] width 20 height 6
